Goal: Check status: Check status

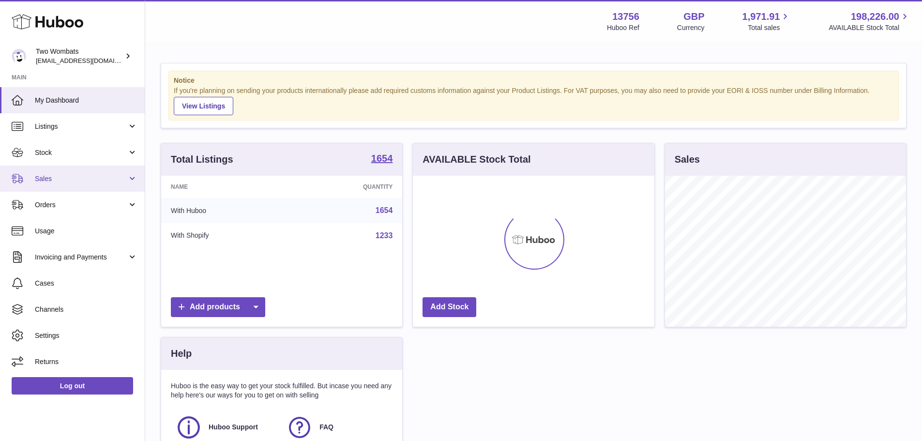
scroll to position [151, 242]
click at [77, 184] on link "Sales" at bounding box center [72, 179] width 145 height 26
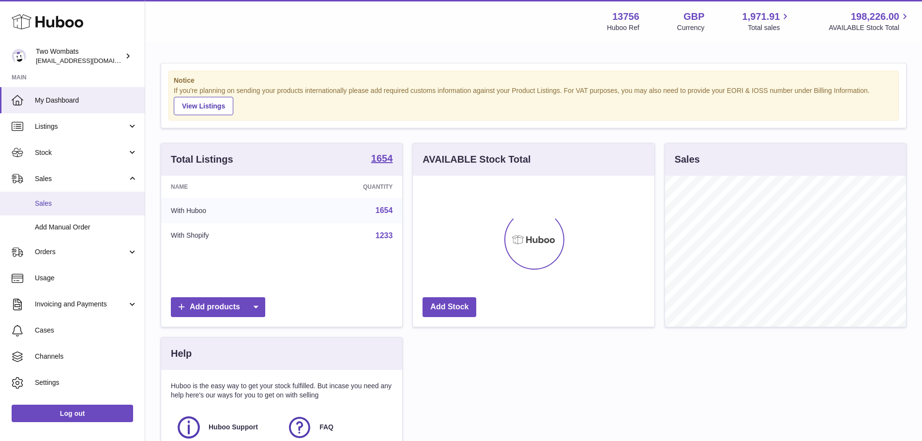
click at [80, 198] on link "Sales" at bounding box center [72, 204] width 145 height 24
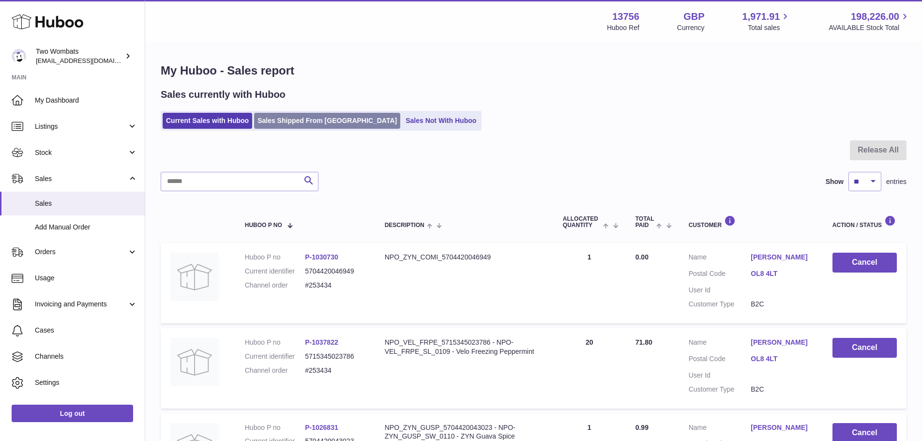
click at [321, 125] on link "Sales Shipped From [GEOGRAPHIC_DATA]" at bounding box center [327, 121] width 146 height 16
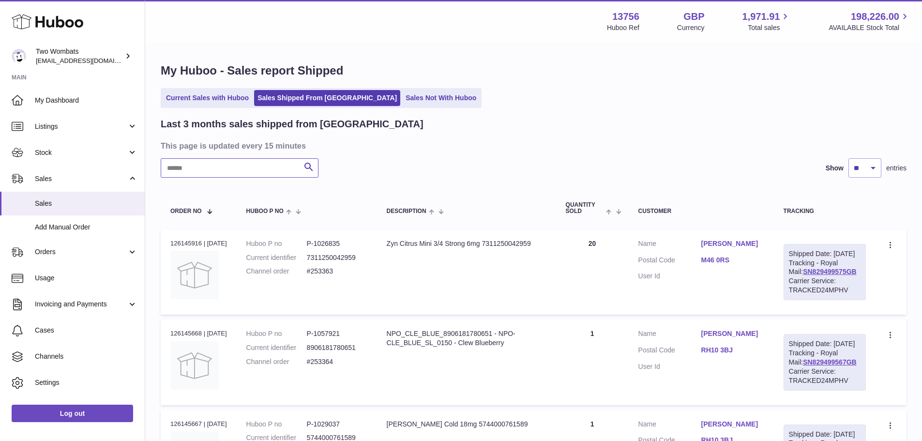
click at [251, 158] on input "text" at bounding box center [240, 167] width 158 height 19
paste input "*******"
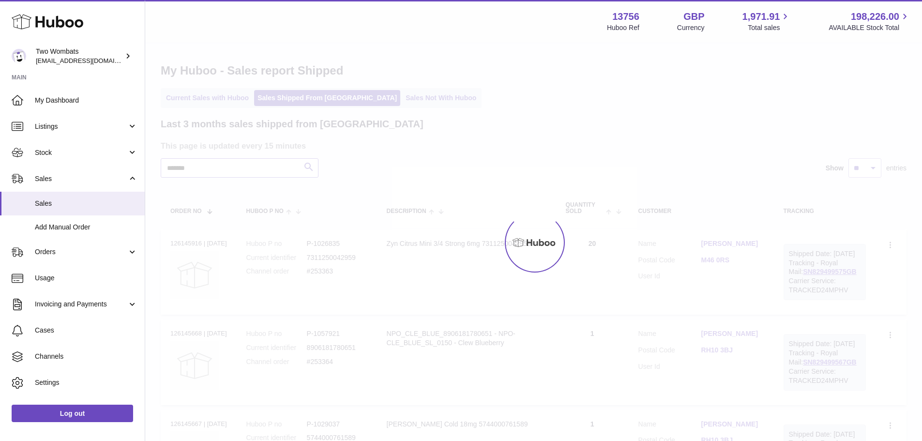
type input "*******"
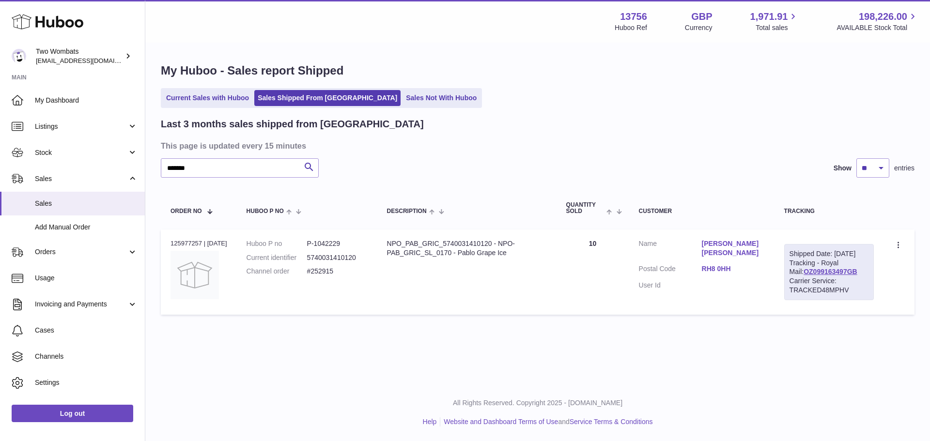
click at [515, 296] on td "Description NPO_PAB_GRIC_5740031410120 - NPO-PAB_GRIC_SL_0170 - Pablo Grape Ice" at bounding box center [466, 272] width 179 height 85
click at [183, 236] on td "Order no 125977257 | 5th Oct" at bounding box center [199, 272] width 76 height 85
click at [184, 243] on div "Order no 125977257 | 5th Oct" at bounding box center [198, 243] width 57 height 9
copy div "125977257"
